Goal: Navigation & Orientation: Find specific page/section

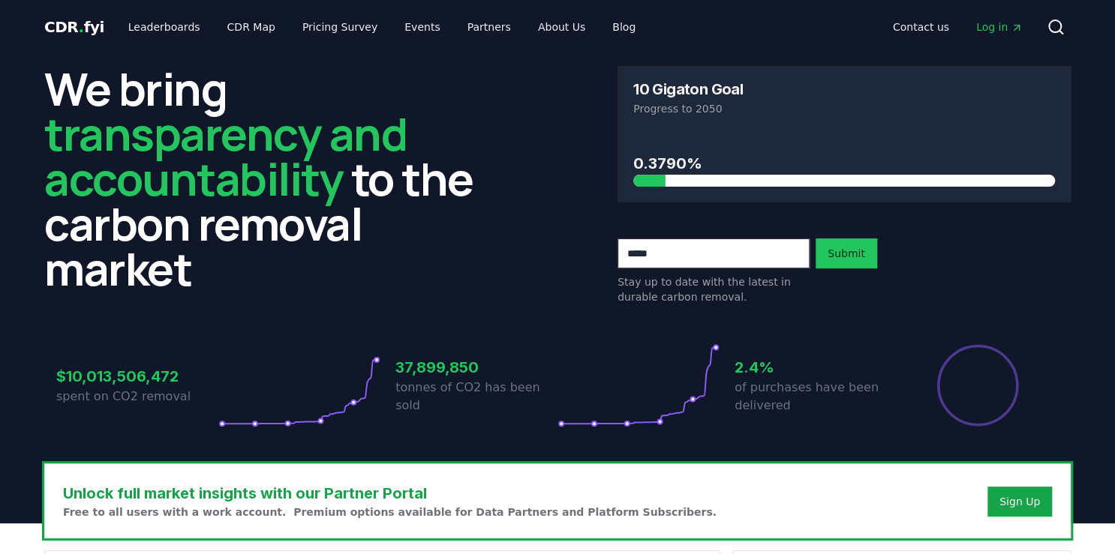
scroll to position [60, 0]
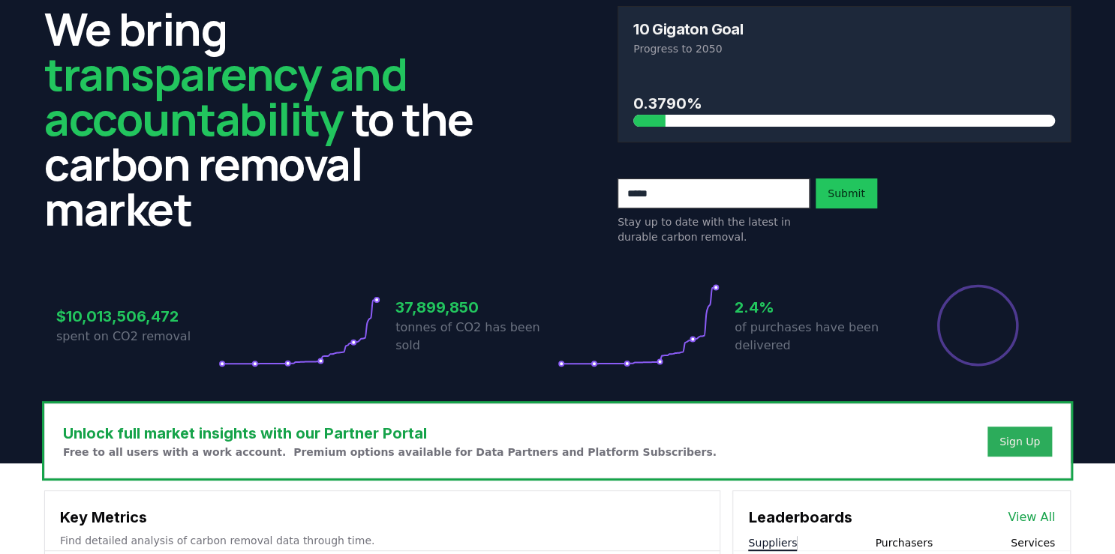
click at [1014, 438] on div "Sign Up" at bounding box center [1019, 441] width 41 height 15
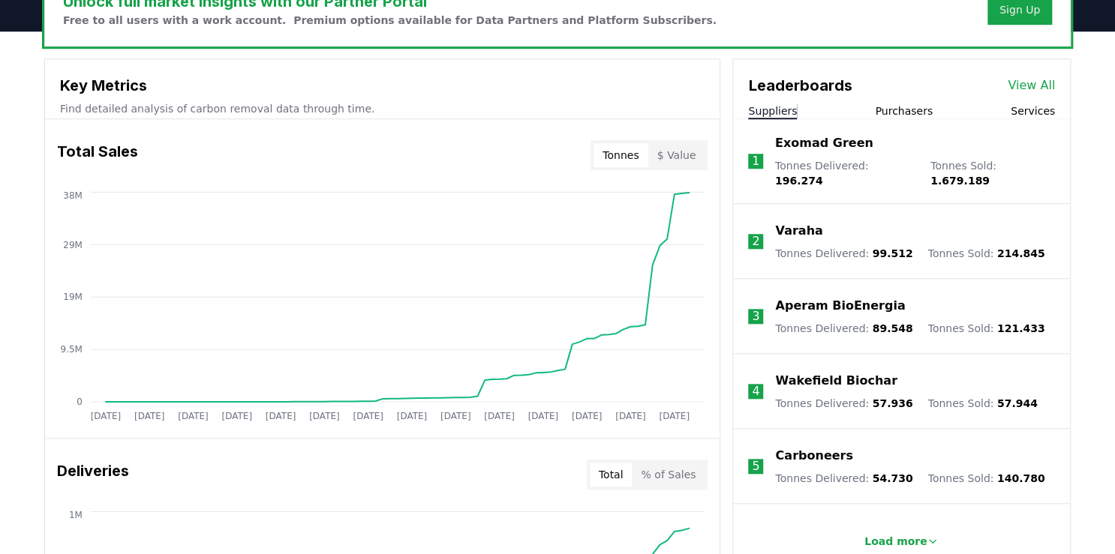
scroll to position [480, 0]
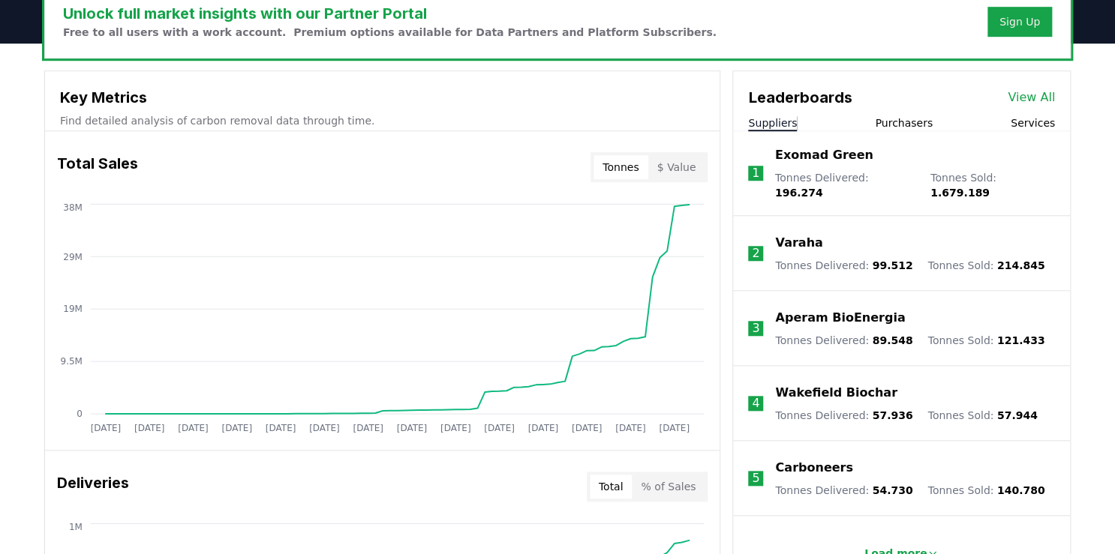
click at [693, 166] on button "$ Value" at bounding box center [676, 167] width 57 height 24
click at [629, 167] on button "Tonnes" at bounding box center [620, 167] width 54 height 24
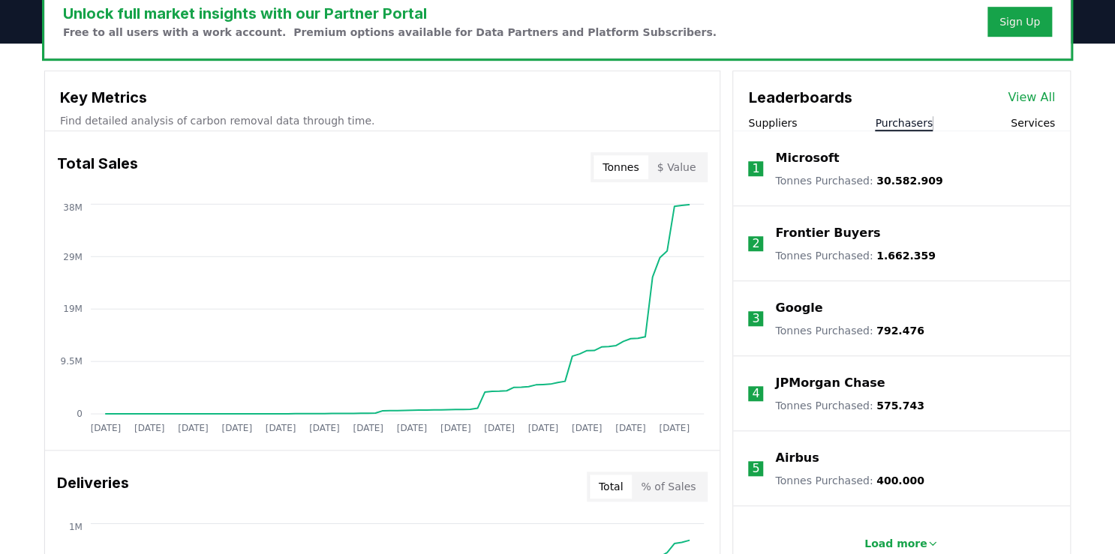
click at [899, 120] on button "Purchasers" at bounding box center [904, 123] width 58 height 15
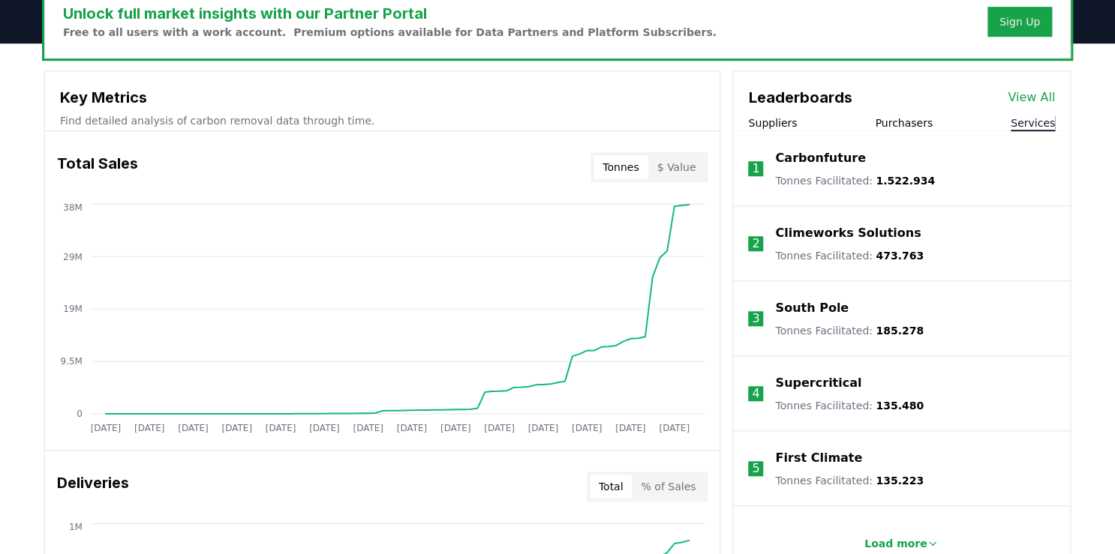
click at [1026, 119] on button "Services" at bounding box center [1032, 123] width 44 height 15
click at [913, 120] on button "Purchasers" at bounding box center [904, 123] width 58 height 15
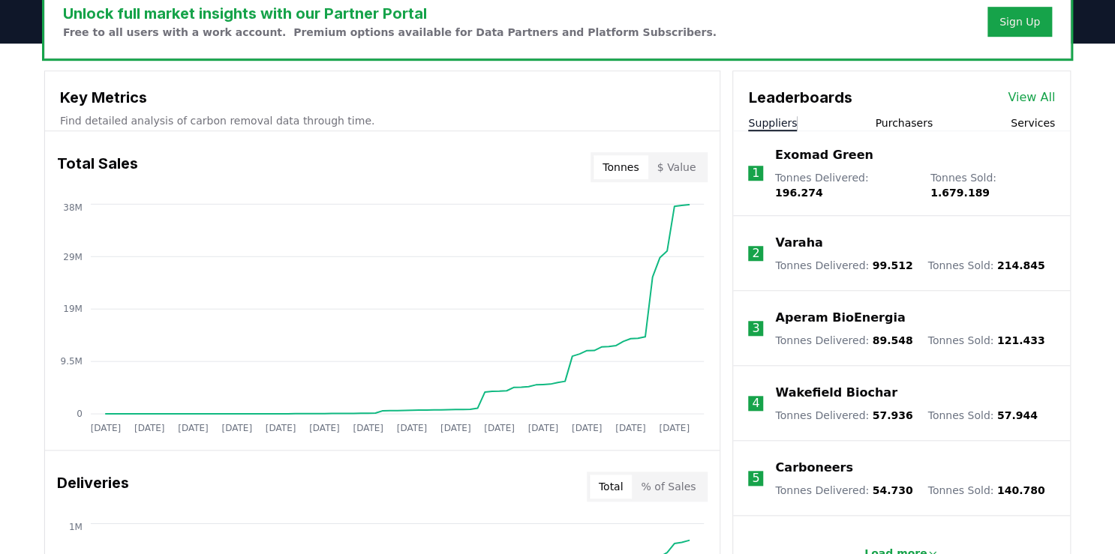
click at [770, 128] on button "Suppliers" at bounding box center [772, 123] width 49 height 15
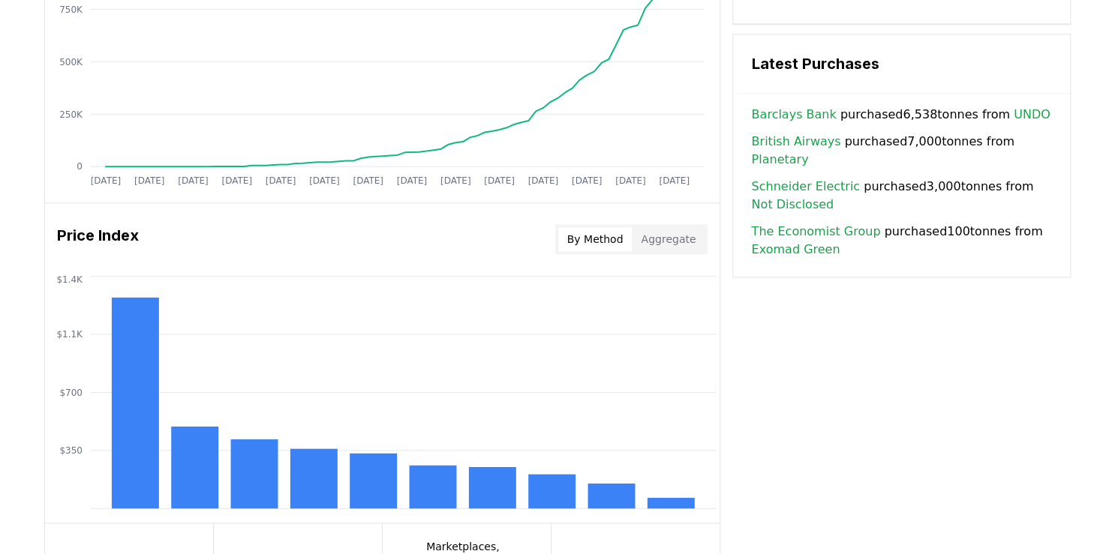
scroll to position [1080, 0]
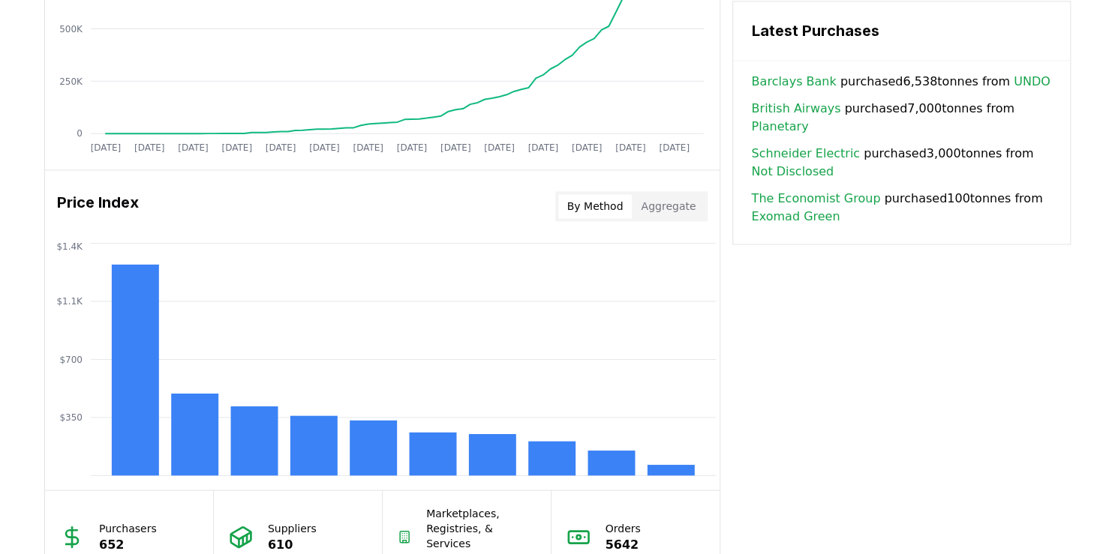
click at [678, 203] on button "Aggregate" at bounding box center [668, 206] width 73 height 24
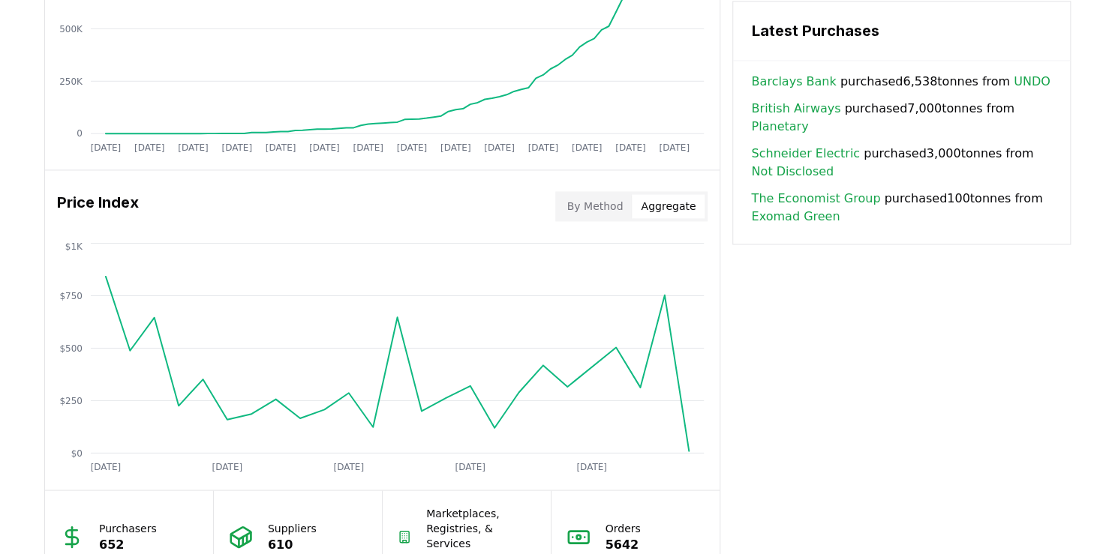
click at [589, 206] on button "By Method" at bounding box center [595, 206] width 74 height 24
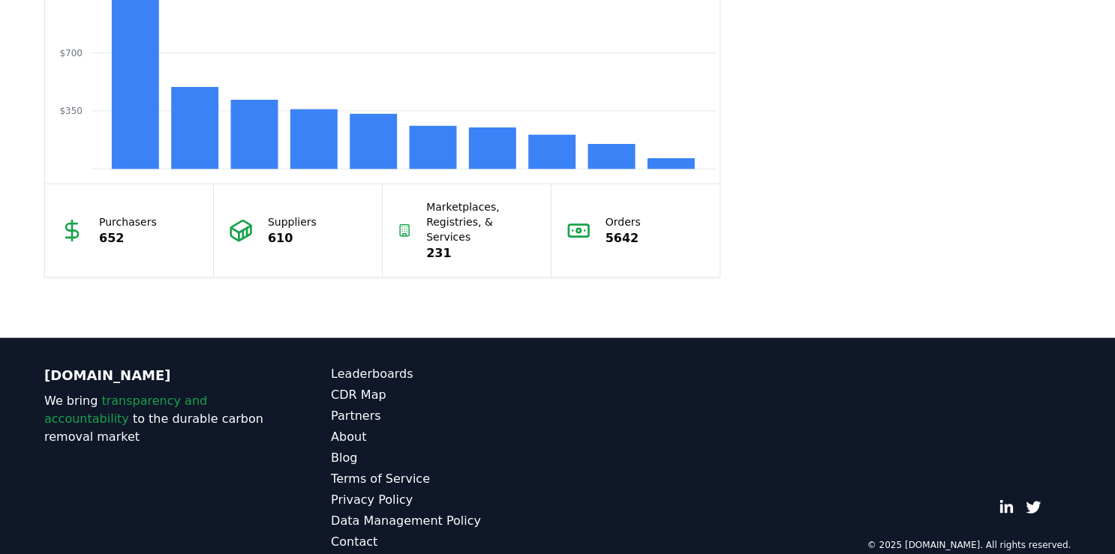
scroll to position [1393, 0]
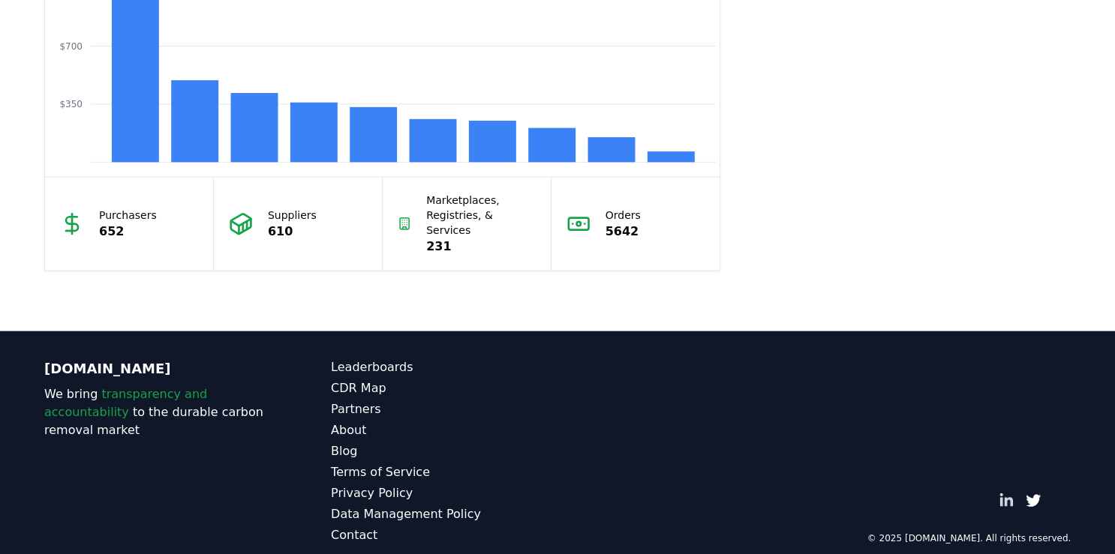
click at [1007, 494] on icon "LinkedIn" at bounding box center [1006, 500] width 14 height 13
